Goal: Navigation & Orientation: Go to known website

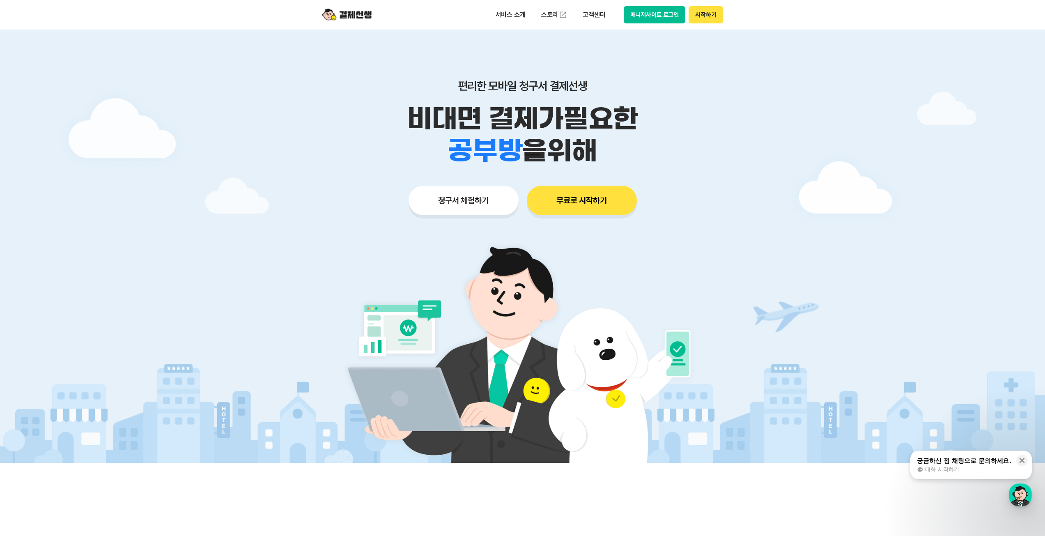
click at [635, 9] on button "매니저사이트 로그인" at bounding box center [655, 14] width 62 height 17
drag, startPoint x: 666, startPoint y: 26, endPoint x: 665, endPoint y: 20, distance: 6.3
click at [666, 23] on div "서비스 소개 스토리 고객센터 매니저사이트 로그인 시작하기" at bounding box center [522, 15] width 420 height 30
click at [665, 20] on button "매니저사이트 로그인" at bounding box center [655, 14] width 62 height 17
click at [678, 17] on button "매니저사이트 로그인" at bounding box center [655, 14] width 62 height 17
